Goal: Book appointment/travel/reservation

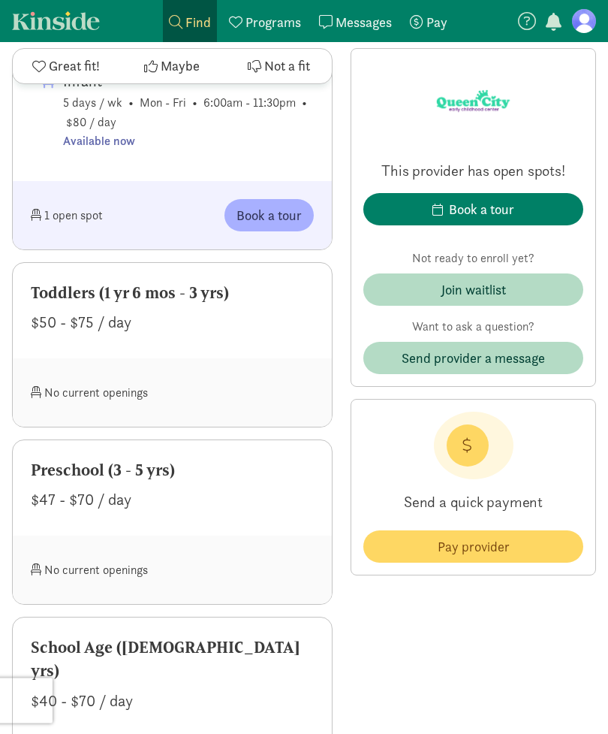
scroll to position [1044, 0]
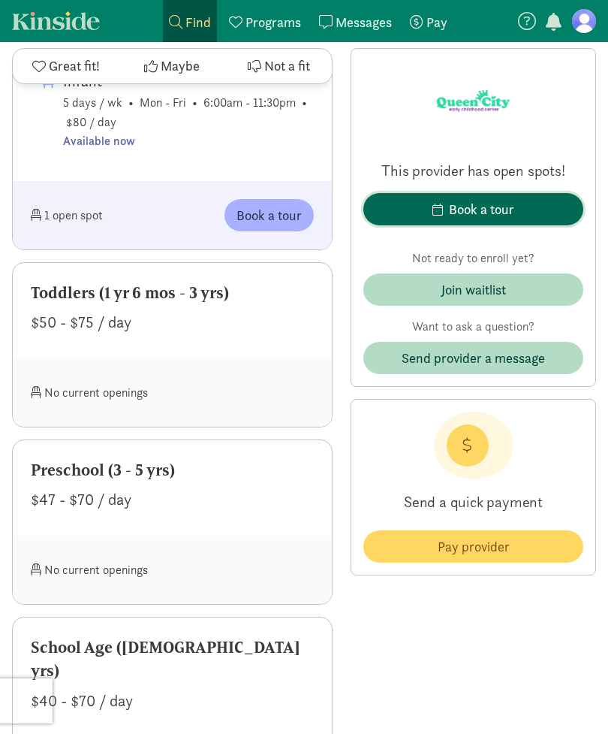
click at [537, 206] on span "Book a tour" at bounding box center [473, 209] width 196 height 20
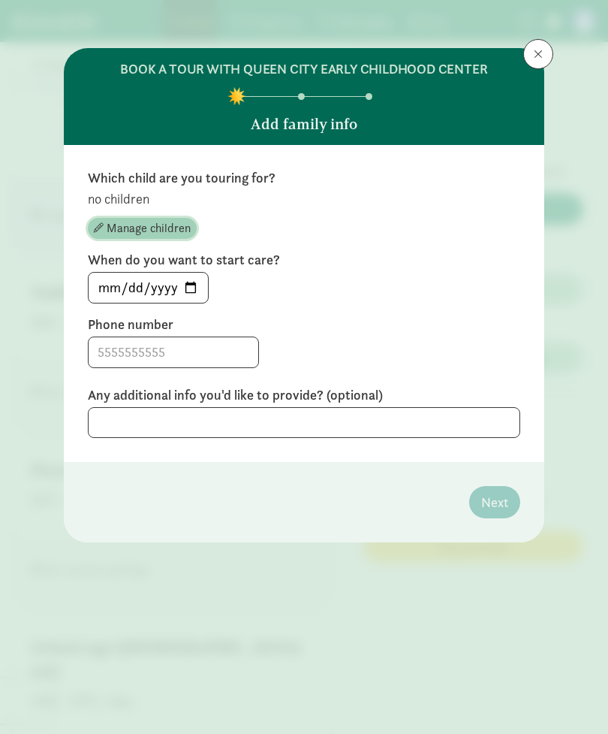
click at [163, 223] on span "Manage children" at bounding box center [149, 228] width 84 height 18
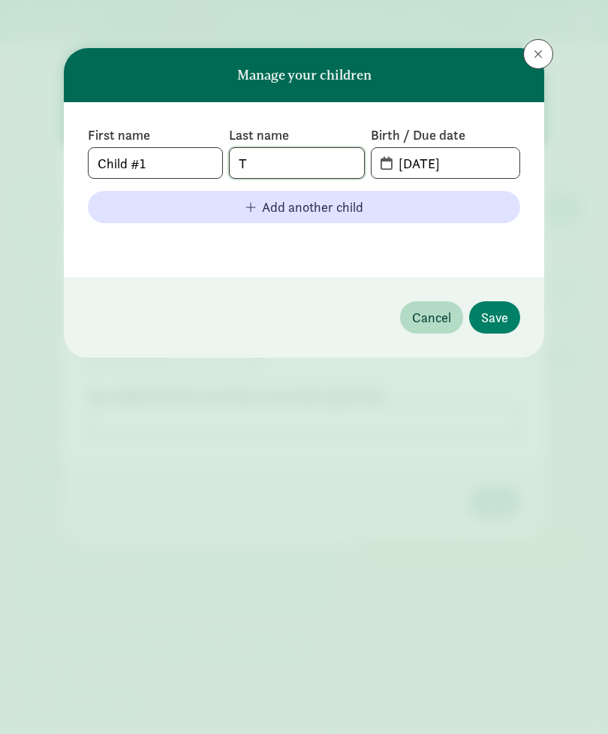
click at [300, 170] on input "T" at bounding box center [297, 163] width 134 height 30
type input "Thornwell"
click at [159, 163] on input "Child #1" at bounding box center [156, 163] width 134 height 30
type input "C"
type input "Cylaira"
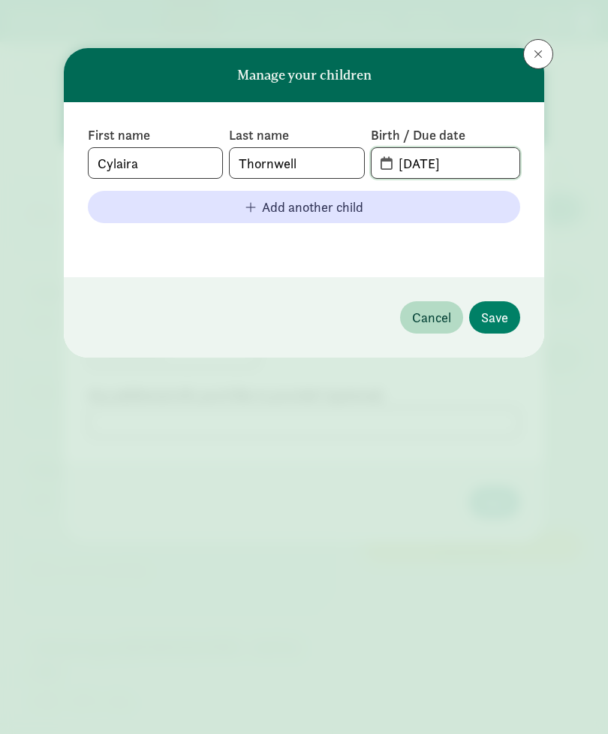
click at [463, 167] on input "[DATE]" at bounding box center [455, 163] width 130 height 30
click at [471, 176] on input "[DATE]" at bounding box center [455, 163] width 130 height 30
click at [390, 179] on div "First name [PERSON_NAME] Last name [PERSON_NAME] Birth / Due date [DATE] Add an…" at bounding box center [304, 189] width 433 height 127
click at [467, 162] on input "[DATE]" at bounding box center [455, 163] width 130 height 30
type input "0"
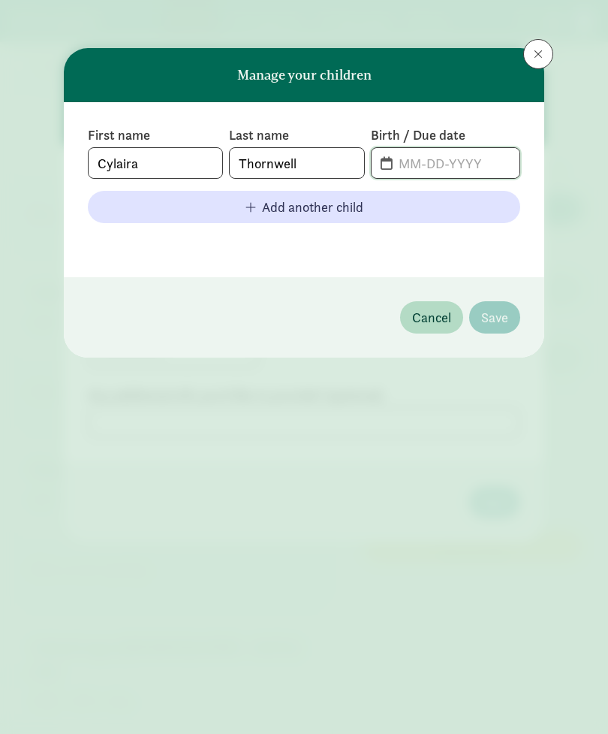
click at [390, 174] on input "text" at bounding box center [455, 163] width 130 height 30
type input "[DATE]"
click at [494, 322] on span "Save" at bounding box center [494, 317] width 27 height 20
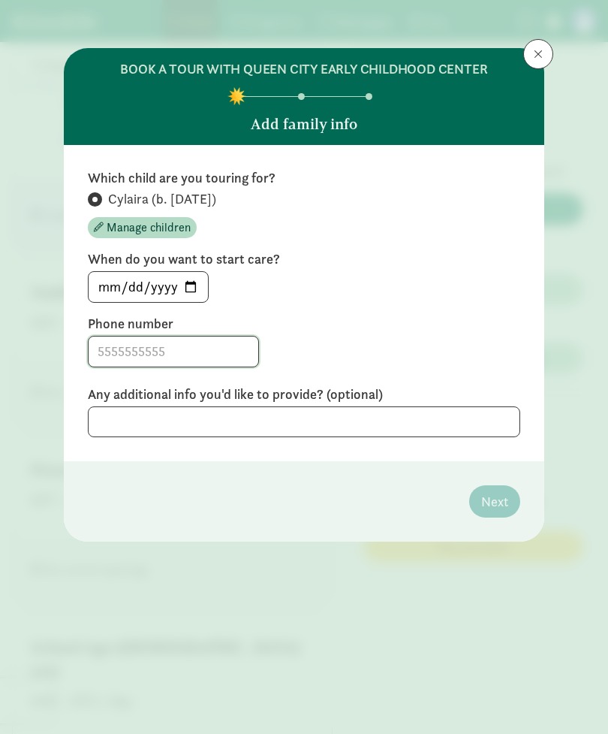
click at [116, 351] on input at bounding box center [174, 351] width 170 height 30
type input "3139364503"
click at [490, 516] on button "Next" at bounding box center [494, 501] width 51 height 32
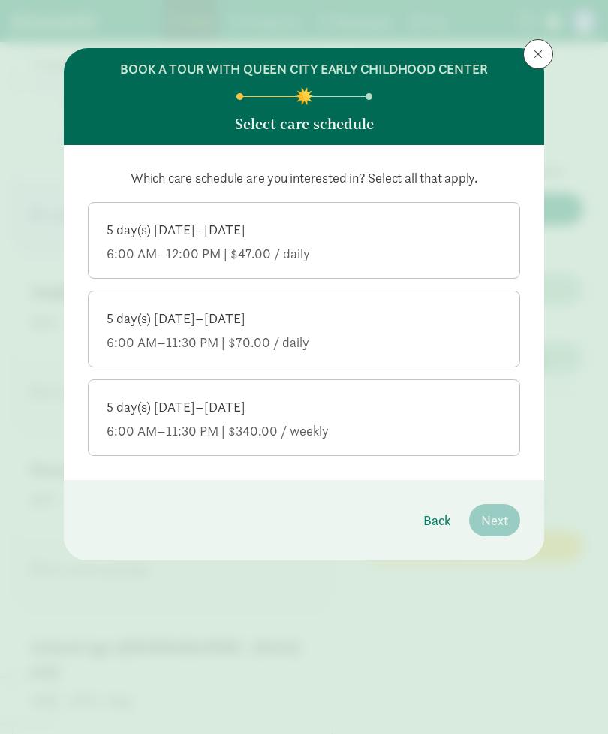
click at [252, 240] on div "5 day(s) [DATE]–[DATE] 6:00 AM–12:00 PM | $47.00 / daily" at bounding box center [304, 242] width 395 height 42
click at [0, 0] on input "5 day(s) [DATE]–[DATE] 6:00 AM–12:00 PM | $47.00 / daily" at bounding box center [0, 0] width 0 height 0
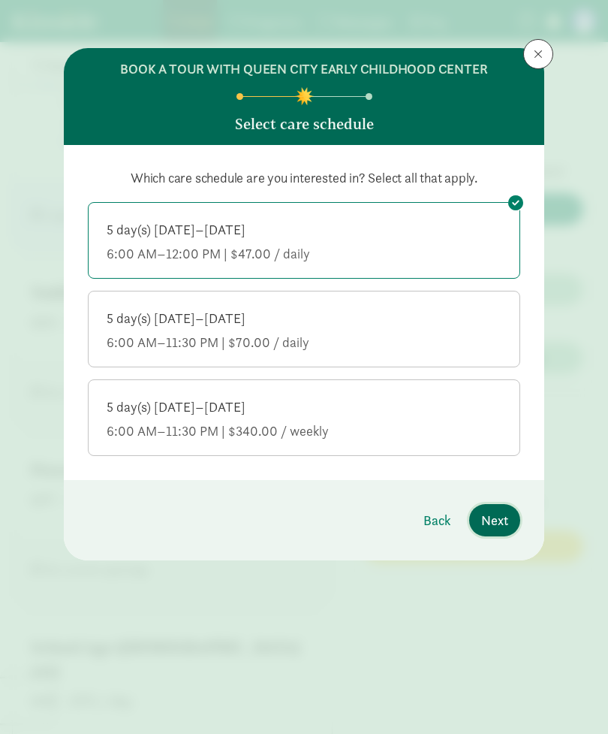
click at [502, 514] on span "Next" at bounding box center [494, 520] width 27 height 20
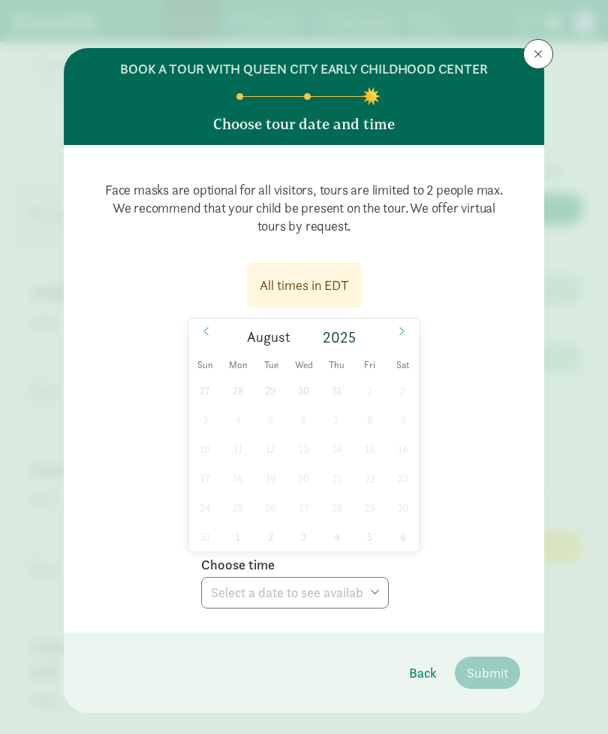
click at [375, 474] on div "27 28 29 30 31 1 2 3 4 5 6 7 8 9 10 11 12 13 14 15 16 17 18 19 20 21 22 23 24 2…" at bounding box center [303, 463] width 231 height 176
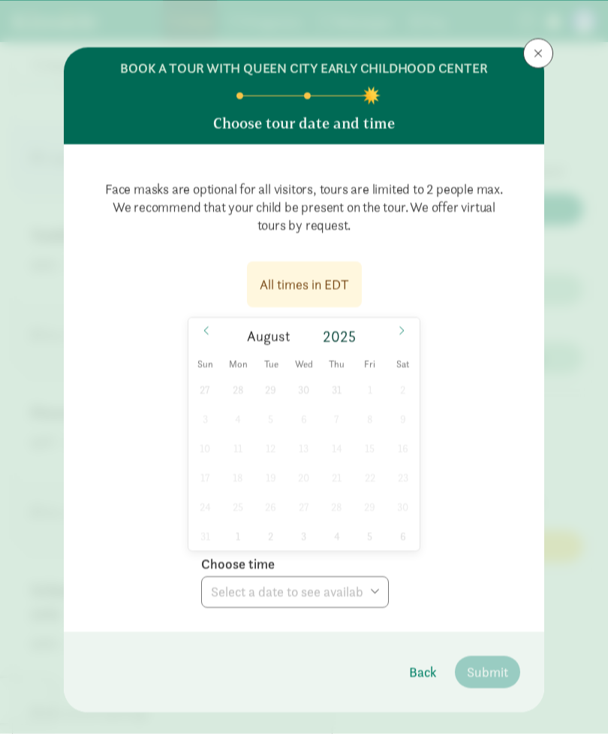
scroll to position [1101, 0]
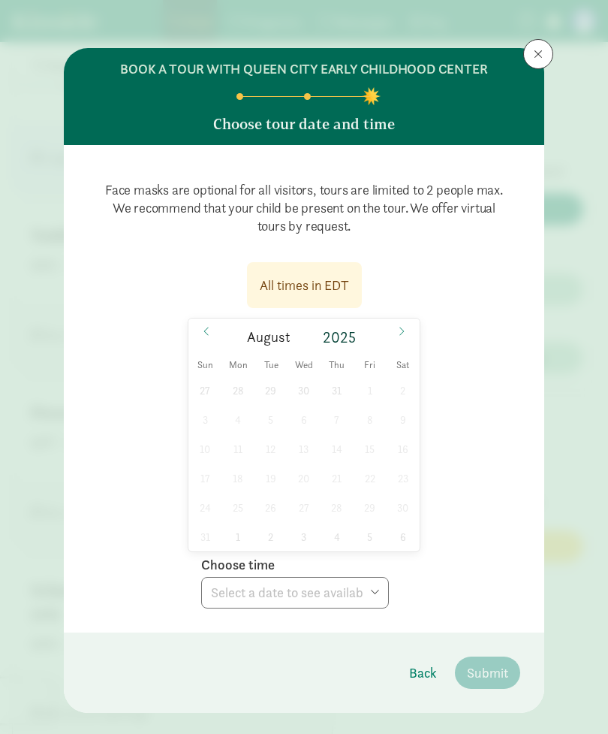
click at [411, 336] on span at bounding box center [402, 331] width 24 height 26
click at [200, 332] on span at bounding box center [206, 331] width 24 height 26
click at [405, 335] on icon at bounding box center [401, 331] width 9 height 11
click at [546, 44] on button at bounding box center [538, 54] width 30 height 30
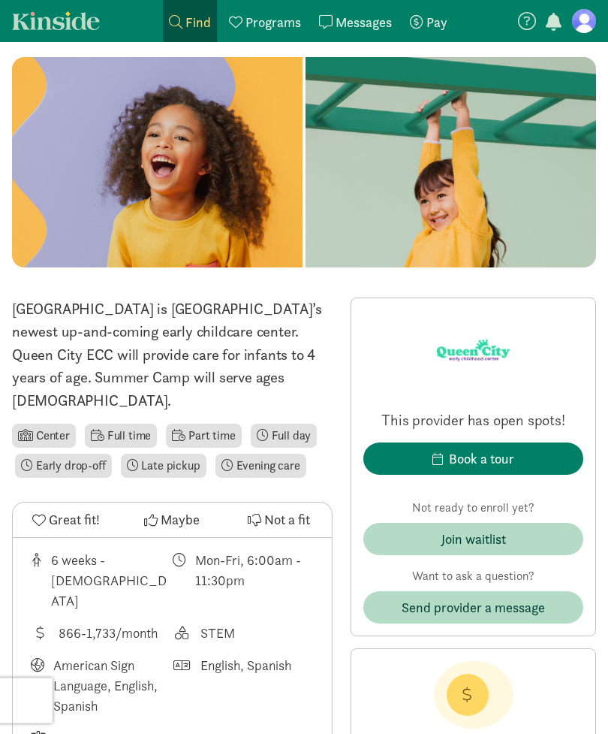
scroll to position [0, 0]
